Goal: Transaction & Acquisition: Download file/media

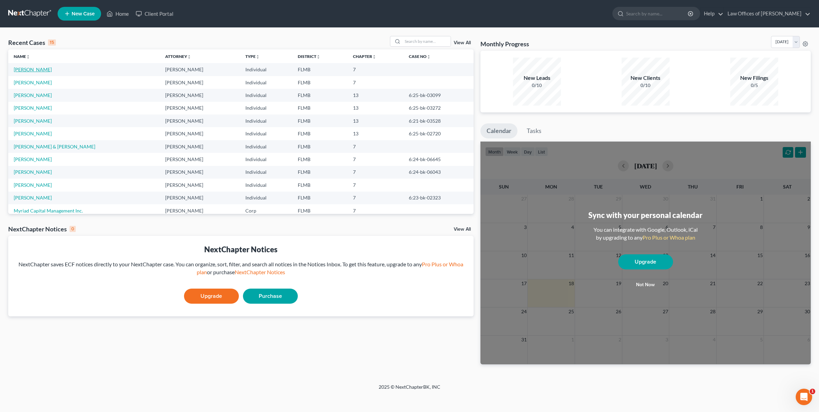
click at [23, 66] on link "[PERSON_NAME]" at bounding box center [33, 69] width 38 height 6
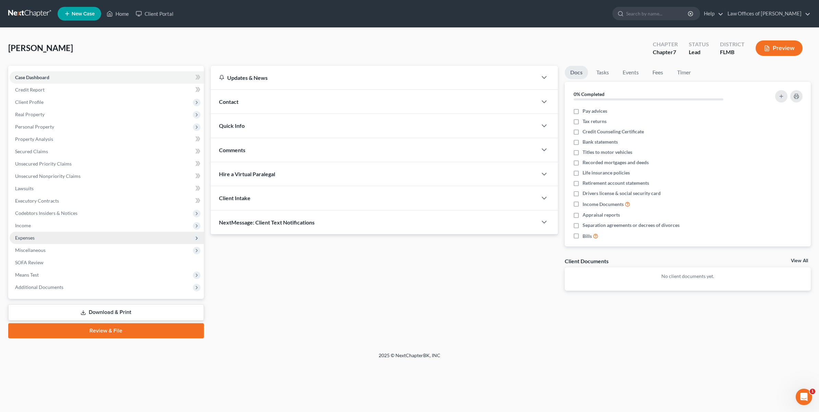
click at [26, 235] on span "Expenses" at bounding box center [25, 238] width 20 height 6
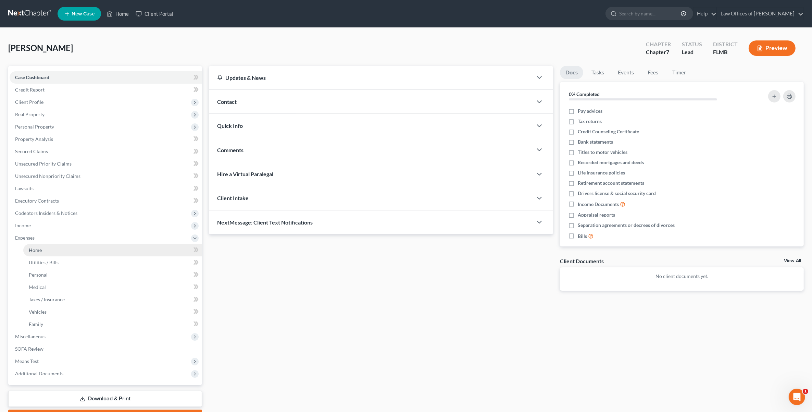
click at [33, 249] on span "Home" at bounding box center [35, 250] width 13 height 6
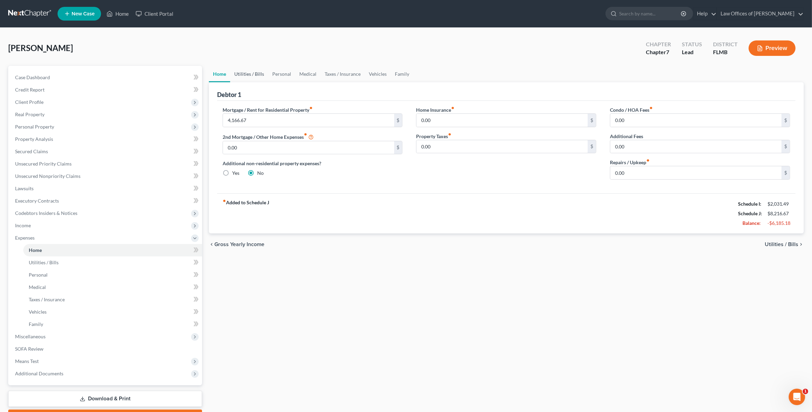
click at [244, 77] on link "Utilities / Bills" at bounding box center [249, 74] width 38 height 16
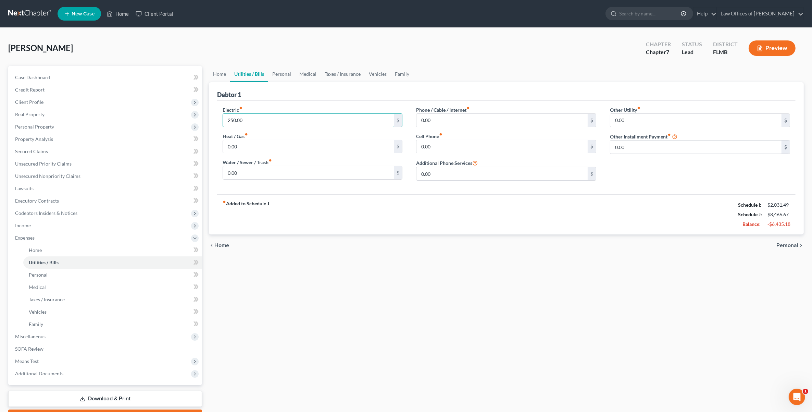
type input "250.00"
type input "100.00"
type input "120.00"
type input "75.00"
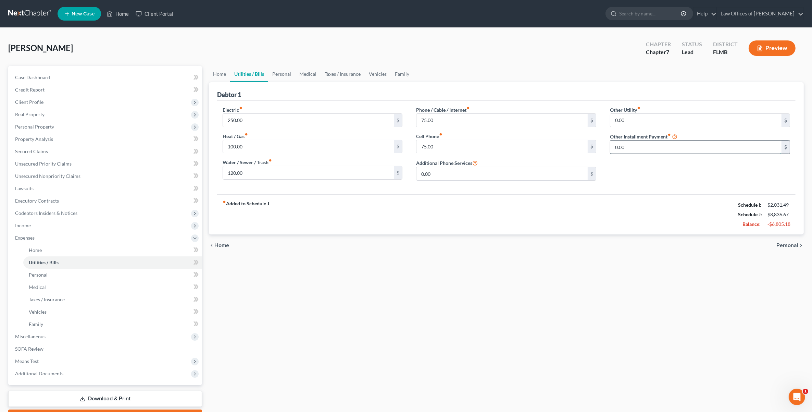
click at [640, 152] on input "0.00" at bounding box center [696, 146] width 171 height 13
click at [65, 244] on link "Home" at bounding box center [112, 250] width 179 height 12
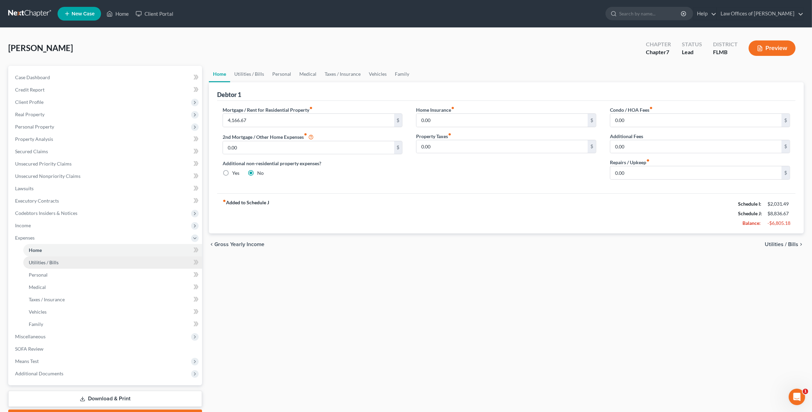
click at [59, 266] on link "Utilities / Bills" at bounding box center [112, 262] width 179 height 12
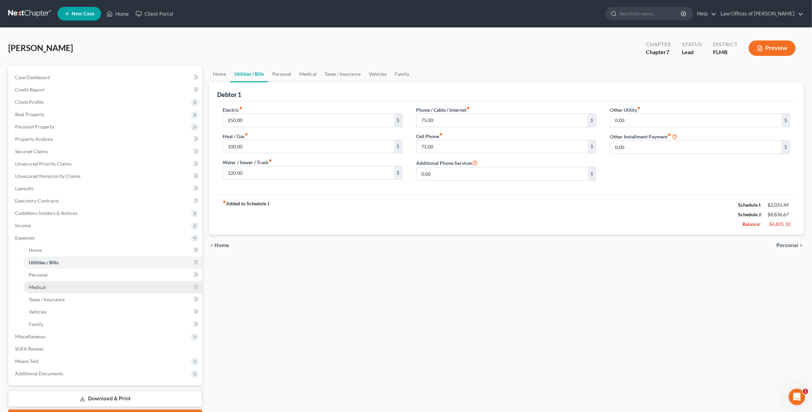
click at [47, 286] on link "Medical" at bounding box center [112, 287] width 179 height 12
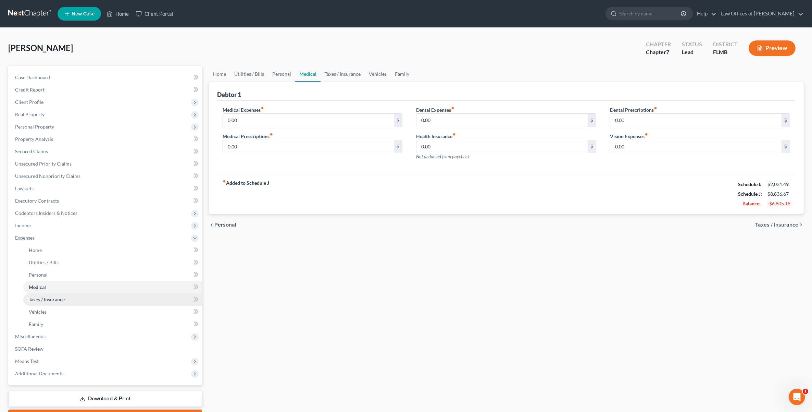
click at [45, 298] on span "Taxes / Insurance" at bounding box center [47, 299] width 36 height 6
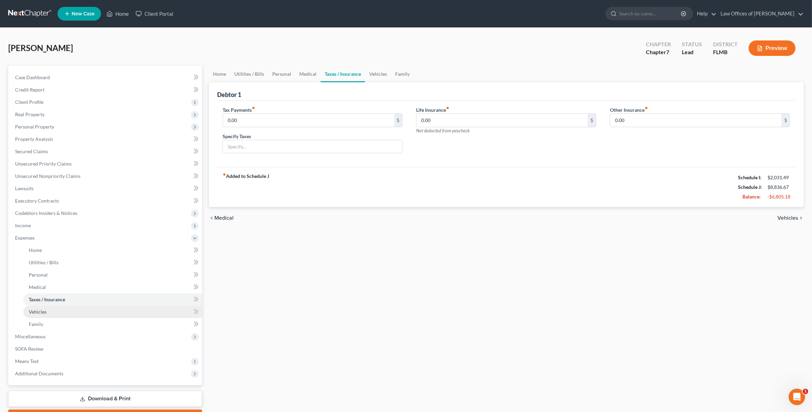
click at [35, 312] on span "Vehicles" at bounding box center [38, 312] width 18 height 6
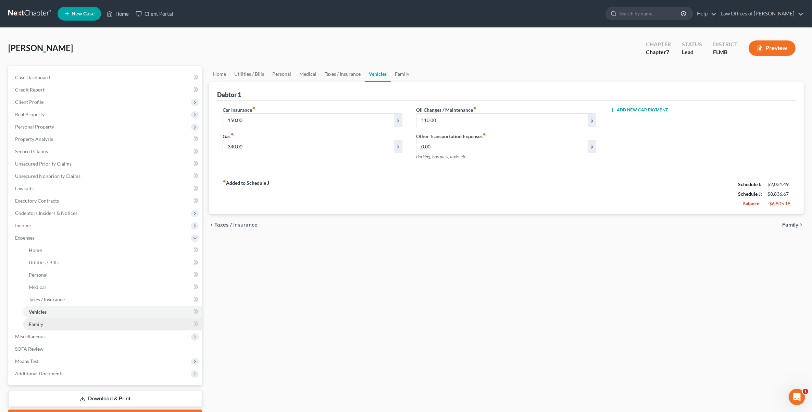
click at [35, 321] on span "Family" at bounding box center [36, 324] width 14 height 6
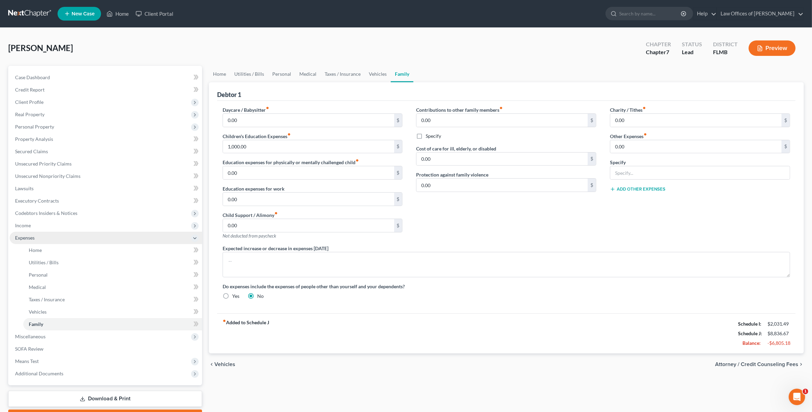
click at [32, 242] on span "Expenses" at bounding box center [106, 238] width 193 height 12
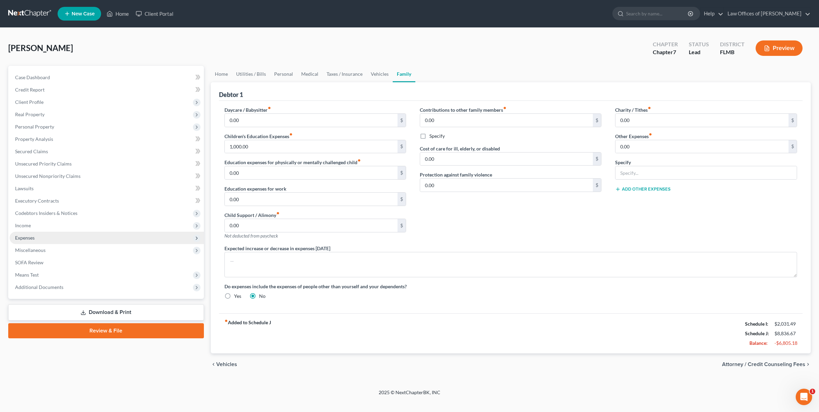
click at [31, 235] on span "Expenses" at bounding box center [25, 238] width 20 height 6
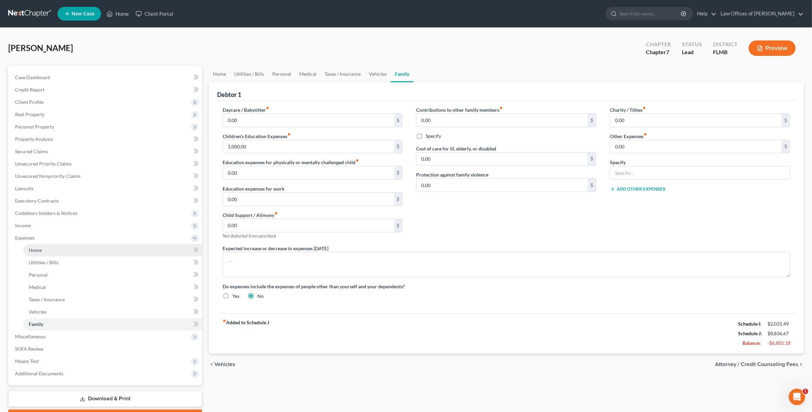
click at [39, 249] on span "Home" at bounding box center [35, 250] width 13 height 6
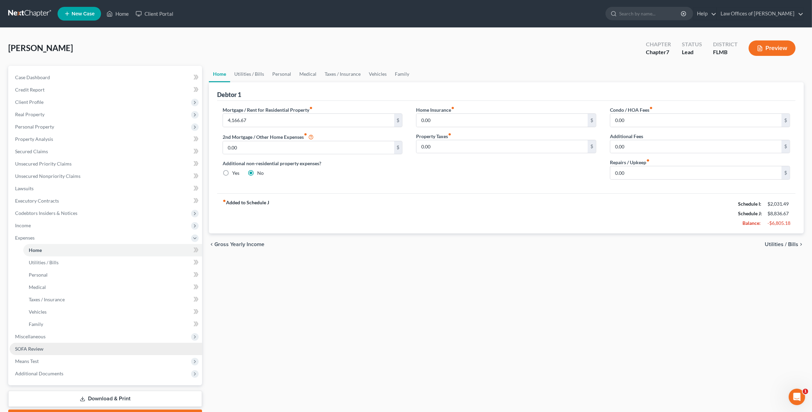
click at [40, 350] on link "SOFA Review" at bounding box center [106, 349] width 193 height 12
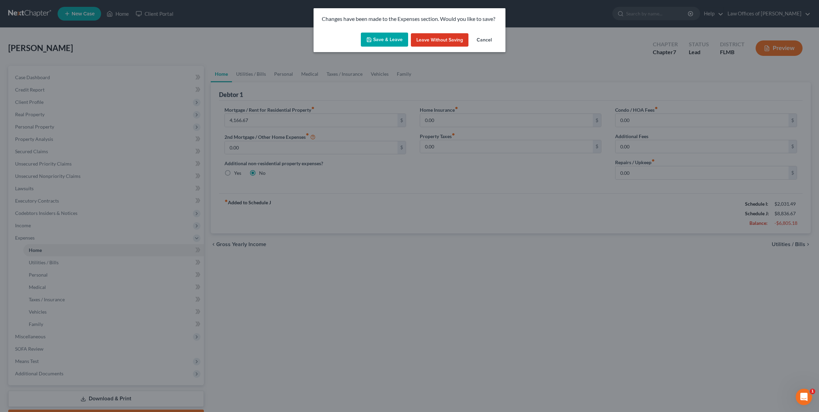
click at [392, 43] on button "Save & Leave" at bounding box center [384, 40] width 47 height 14
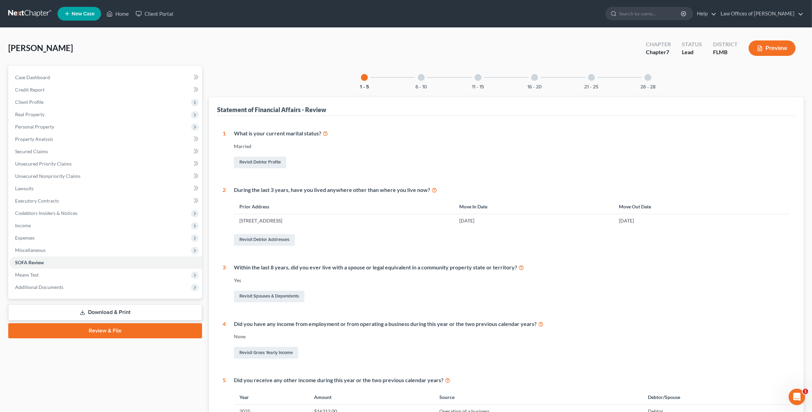
click at [139, 309] on link "Download & Print" at bounding box center [105, 312] width 194 height 16
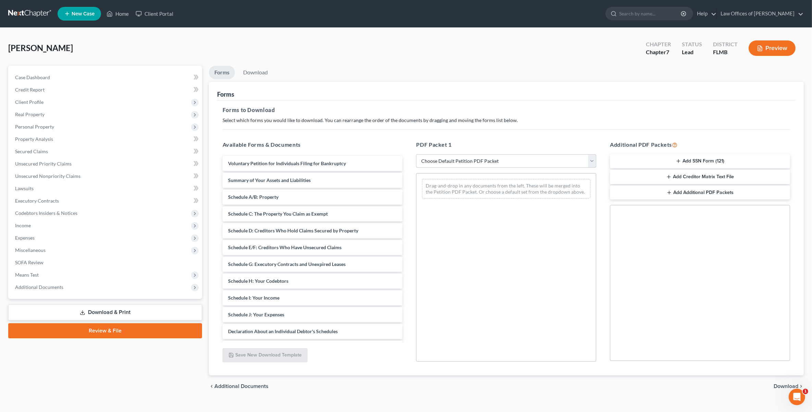
click at [552, 157] on select "Choose Default Petition PDF Packet Complete Bankruptcy Petition (all forms and …" at bounding box center [506, 161] width 180 height 14
select select "0"
click at [416, 154] on select "Choose Default Petition PDF Packet Complete Bankruptcy Petition (all forms and …" at bounding box center [506, 161] width 180 height 14
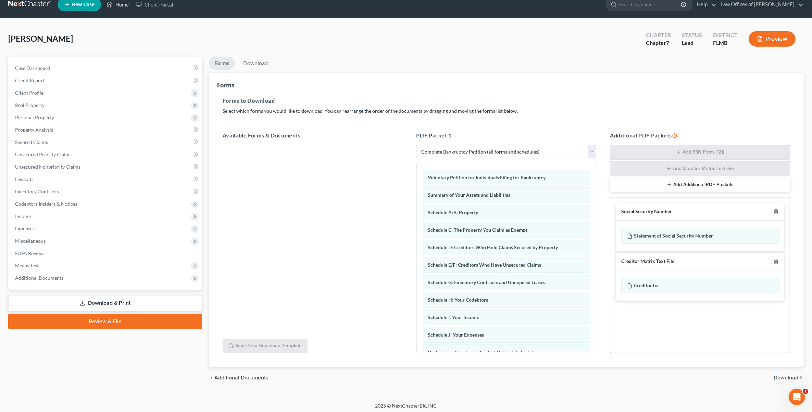
scroll to position [12, 0]
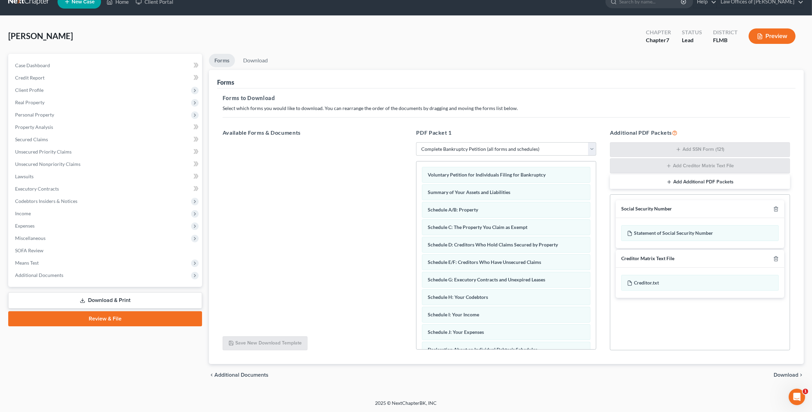
click at [780, 372] on span "Download" at bounding box center [786, 374] width 25 height 5
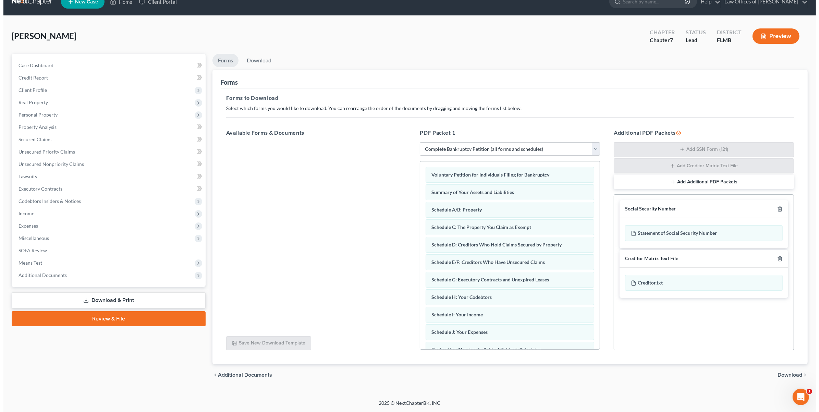
scroll to position [0, 0]
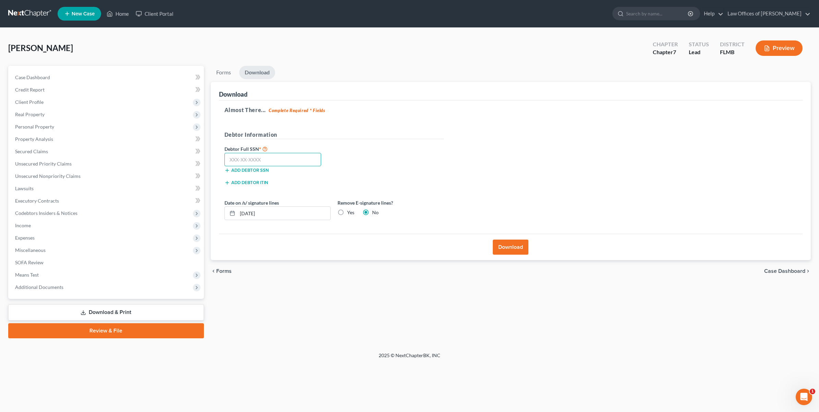
click at [228, 157] on input "text" at bounding box center [272, 160] width 97 height 14
type input "396-96-2726"
click at [511, 249] on button "Download" at bounding box center [511, 247] width 36 height 15
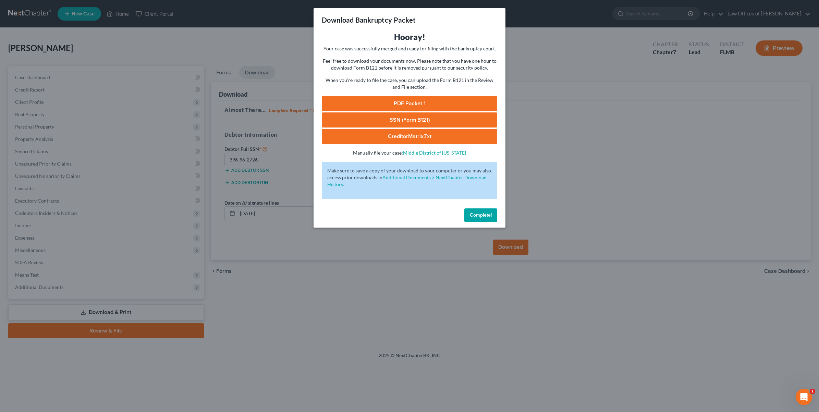
click at [448, 100] on link "PDF Packet 1" at bounding box center [409, 103] width 175 height 15
click at [447, 115] on link "SSN (Form B121)" at bounding box center [409, 119] width 175 height 15
click at [450, 135] on link "CreditorMatrix.txt" at bounding box center [409, 136] width 175 height 15
click at [533, 183] on div "Download Bankruptcy Packet Hooray! Your case was successfully merged and ready …" at bounding box center [409, 206] width 819 height 412
